Goal: Transaction & Acquisition: Purchase product/service

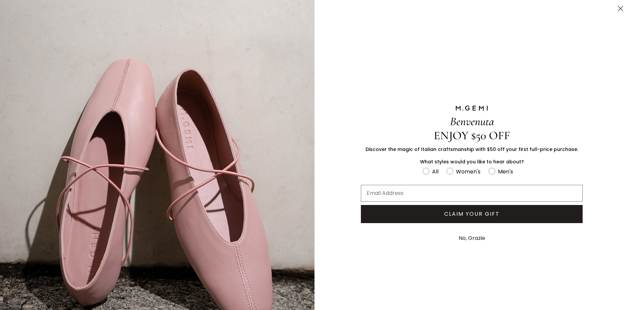
scroll to position [290, 0]
click at [618, 10] on icon "Close dialog" at bounding box center [620, 8] width 5 height 5
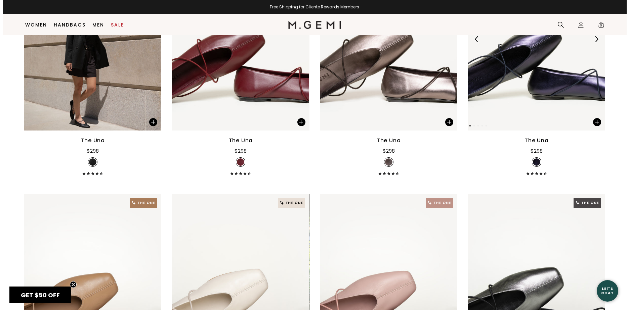
scroll to position [120, 0]
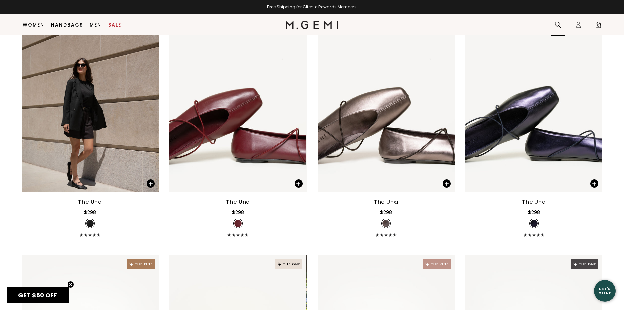
click at [557, 26] on icon at bounding box center [557, 24] width 7 height 7
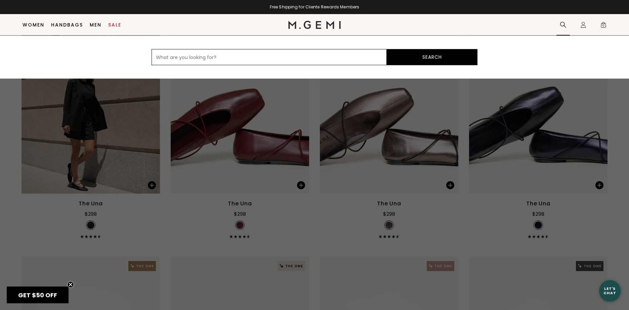
click at [176, 59] on input "text" at bounding box center [268, 57] width 235 height 16
paste input "Felize Shearling in Light Mushroom"
type input "Felize Shearling in Light Mushroom"
click at [410, 61] on button "Search" at bounding box center [432, 57] width 91 height 16
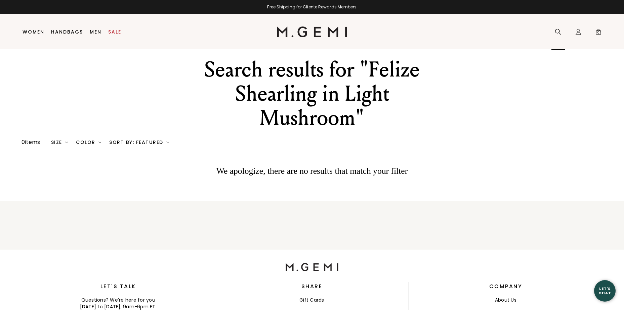
click at [559, 30] on icon at bounding box center [557, 32] width 7 height 7
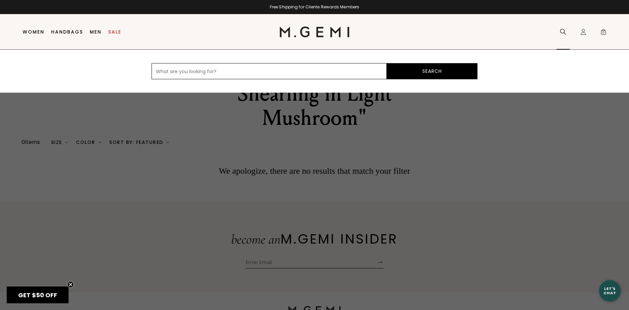
paste input "Felize Shearling in Light Mushroom"
drag, startPoint x: 201, startPoint y: 72, endPoint x: 293, endPoint y: 73, distance: 92.4
click at [293, 73] on input "Felize Shearling in Light Mushroom" at bounding box center [268, 71] width 235 height 16
click at [387, 63] on button "Search" at bounding box center [432, 71] width 91 height 16
type input "Felize Shearling"
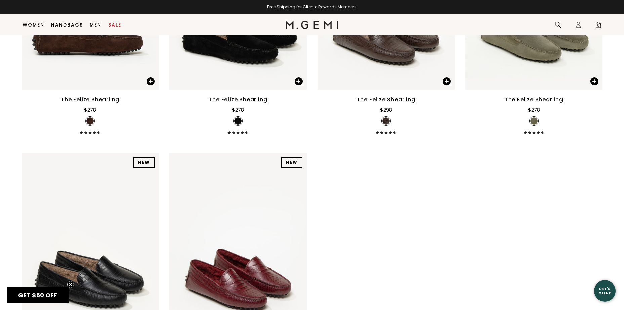
scroll to position [183, 0]
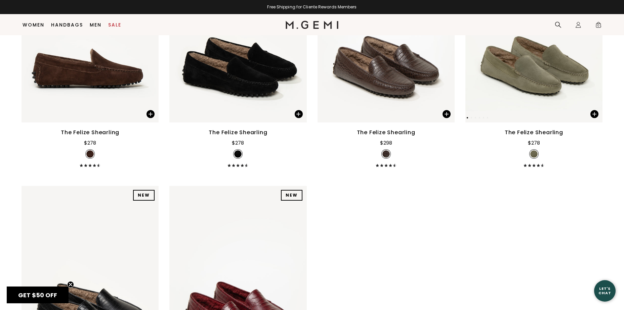
click at [540, 101] on img at bounding box center [533, 31] width 137 height 183
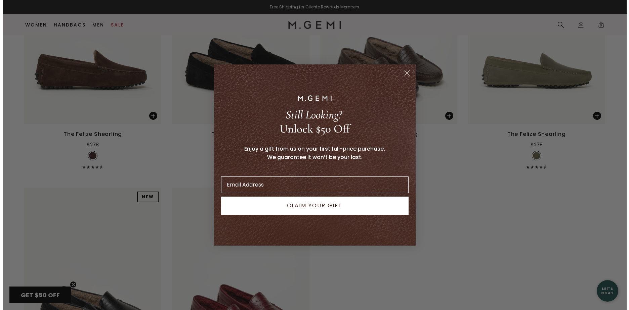
scroll to position [185, 0]
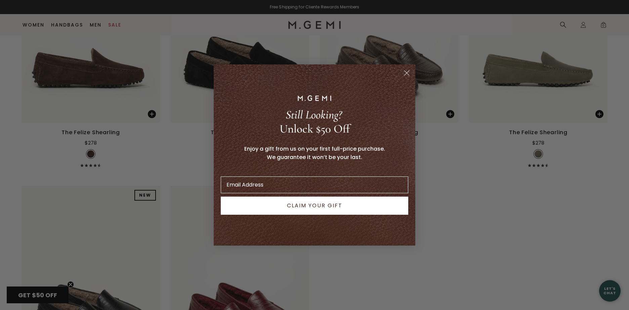
click at [408, 72] on icon "Close dialog" at bounding box center [406, 73] width 5 height 5
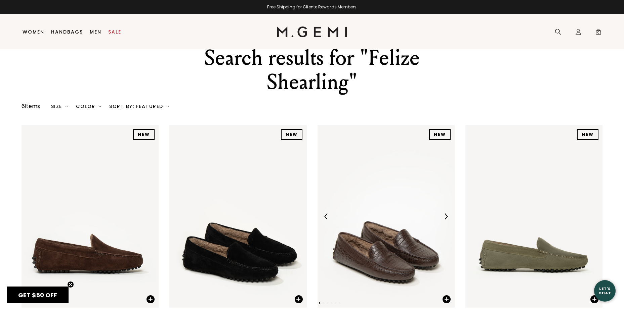
scroll to position [12, 0]
click at [151, 106] on div "Sort By: Featured" at bounding box center [139, 105] width 60 height 5
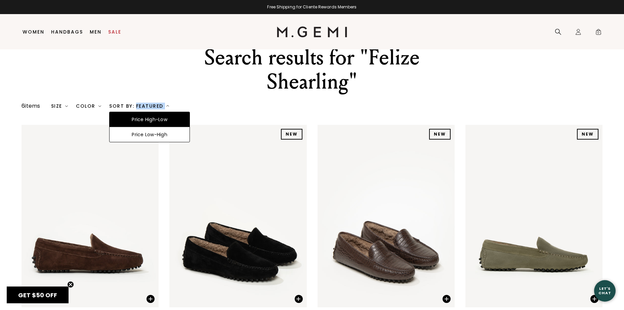
click at [151, 106] on div "Sort By: Featured" at bounding box center [139, 105] width 60 height 5
drag, startPoint x: 151, startPoint y: 106, endPoint x: 96, endPoint y: 104, distance: 54.8
click at [96, 103] on div "Color" at bounding box center [88, 105] width 25 height 5
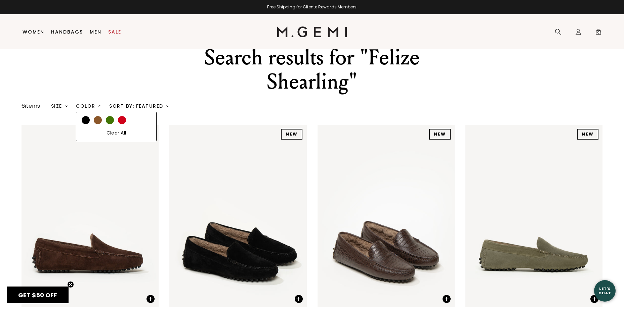
click at [108, 120] on div at bounding box center [110, 120] width 8 height 8
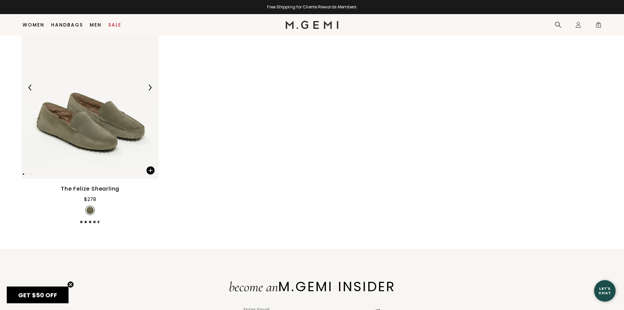
scroll to position [199, 0]
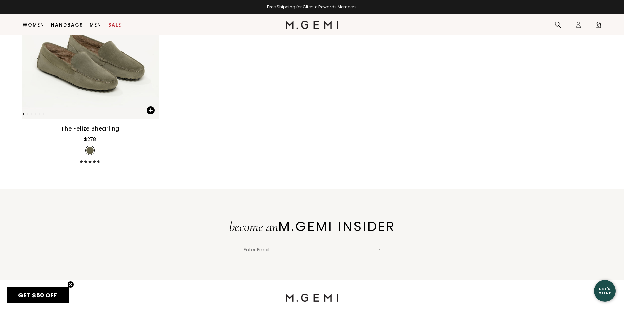
click at [110, 129] on div "The Felize Shearling" at bounding box center [90, 129] width 58 height 8
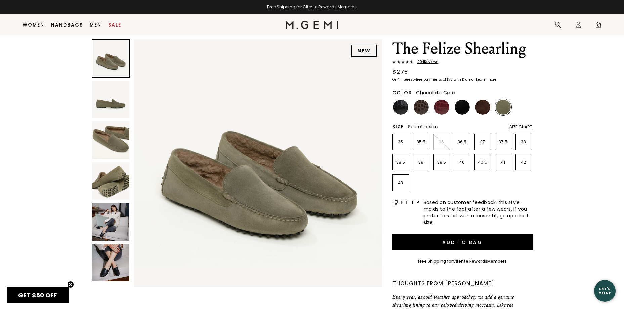
scroll to position [19, 0]
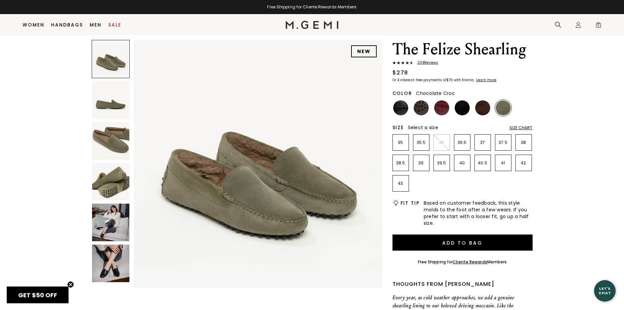
click at [421, 107] on img at bounding box center [420, 107] width 15 height 15
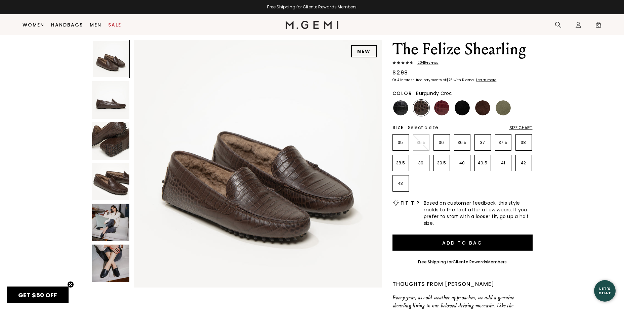
click at [439, 108] on img at bounding box center [441, 107] width 15 height 15
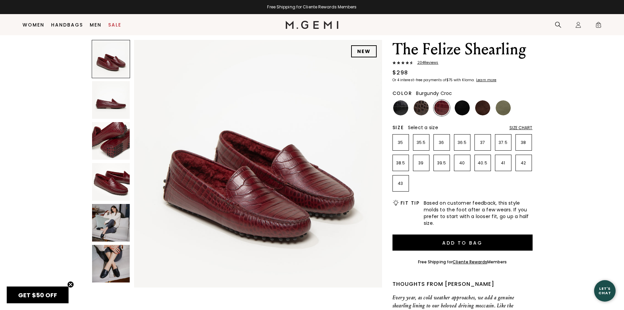
click at [460, 111] on img at bounding box center [461, 107] width 15 height 15
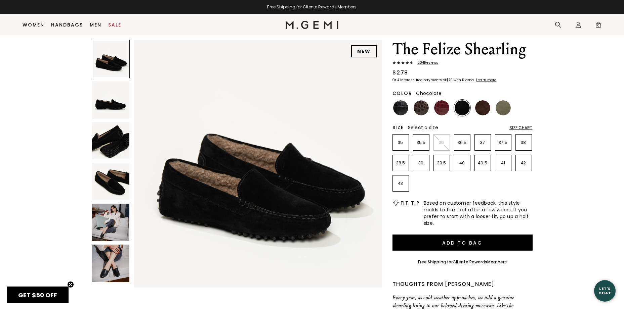
click at [482, 109] on img at bounding box center [482, 107] width 15 height 15
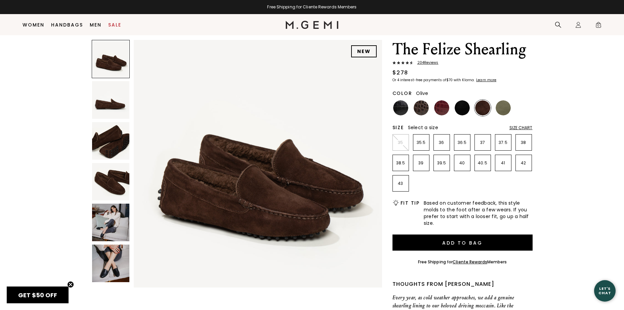
click at [501, 112] on img at bounding box center [502, 107] width 15 height 15
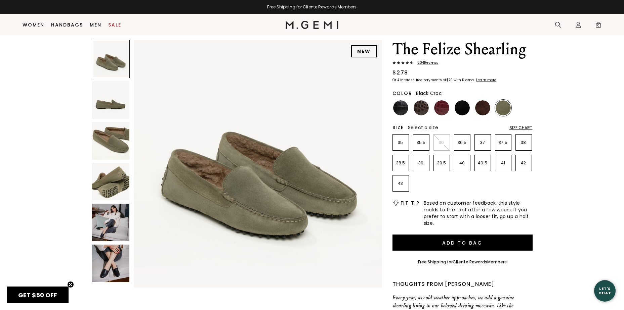
click at [399, 108] on img at bounding box center [400, 107] width 15 height 15
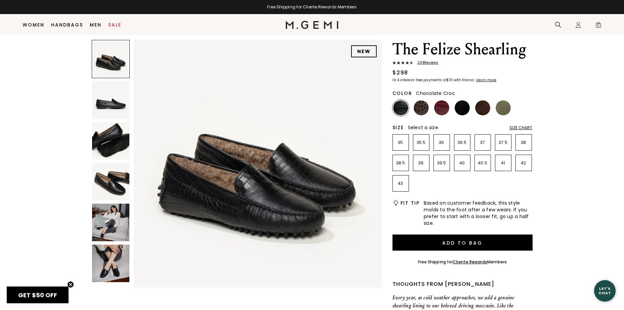
click at [420, 109] on img at bounding box center [420, 107] width 15 height 15
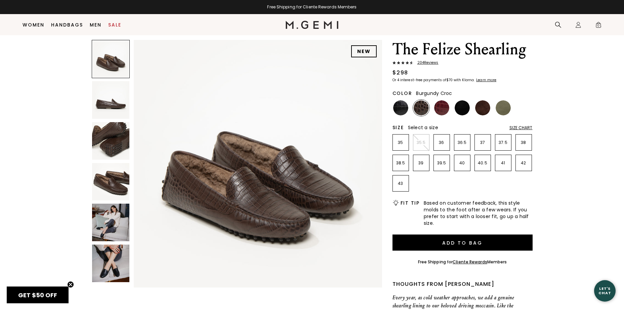
click at [445, 110] on img at bounding box center [441, 107] width 15 height 15
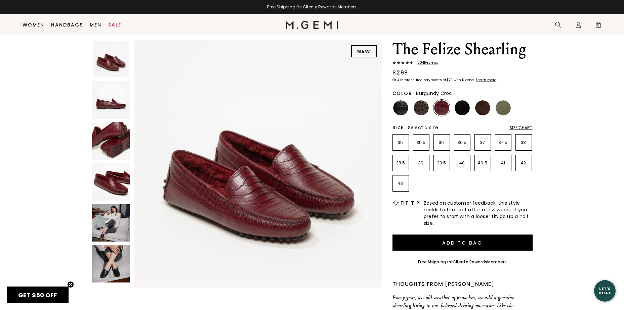
click at [455, 110] on img at bounding box center [461, 107] width 15 height 15
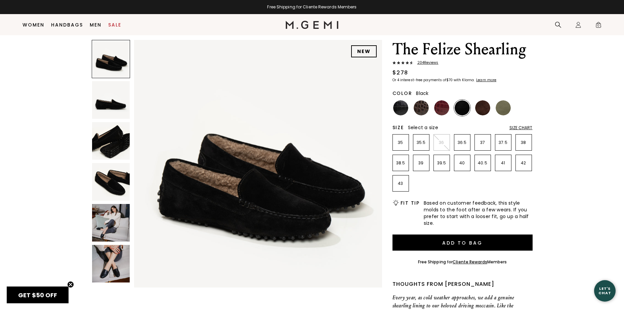
click at [481, 107] on img at bounding box center [482, 107] width 15 height 15
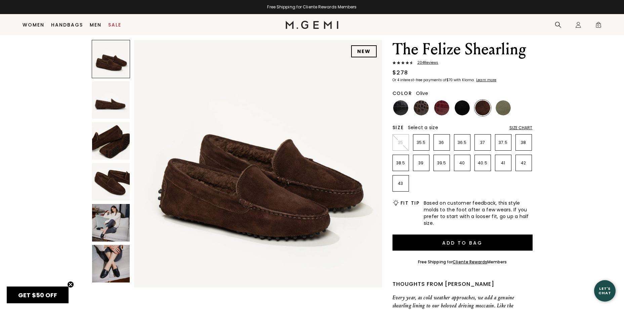
click at [505, 107] on img at bounding box center [502, 107] width 15 height 15
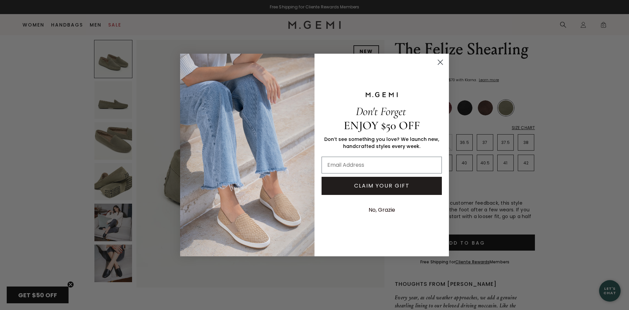
click at [440, 62] on icon "Close dialog" at bounding box center [440, 62] width 5 height 5
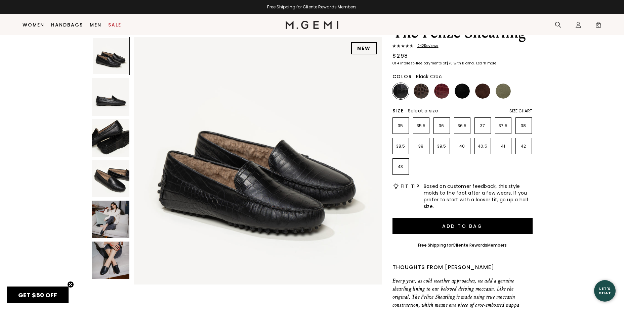
scroll to position [19, 0]
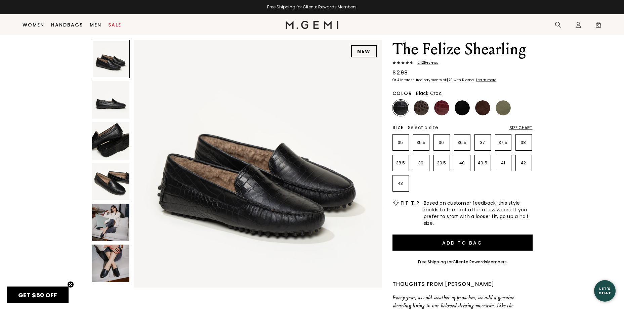
click at [577, 82] on div "NEW The Felize [PERSON_NAME] 242 Review s $298 Or 4 interest-free payments of $…" at bounding box center [311, 255] width 581 height 430
